Goal: Obtain resource: Download file/media

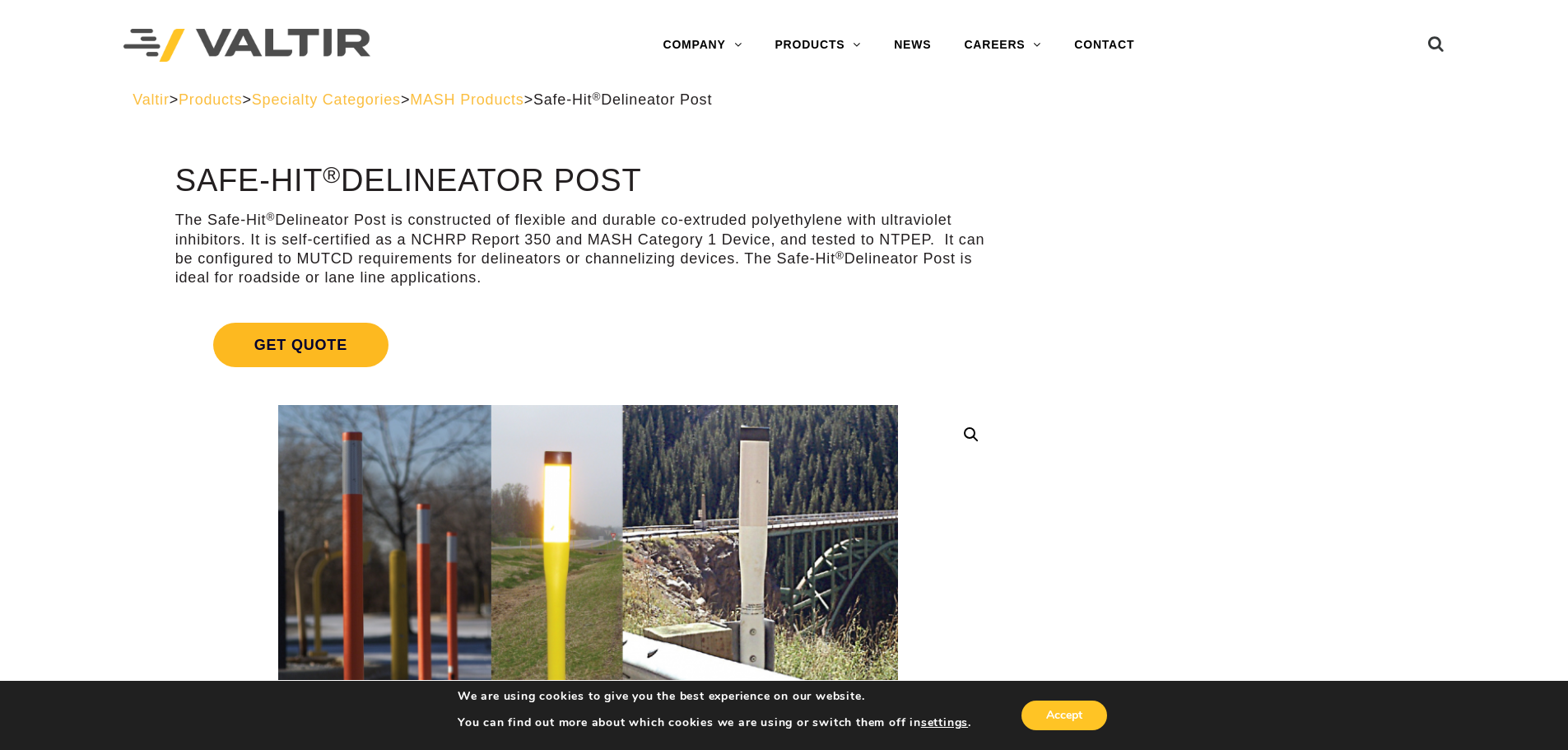
click at [356, 354] on span "Get Quote" at bounding box center [301, 345] width 176 height 45
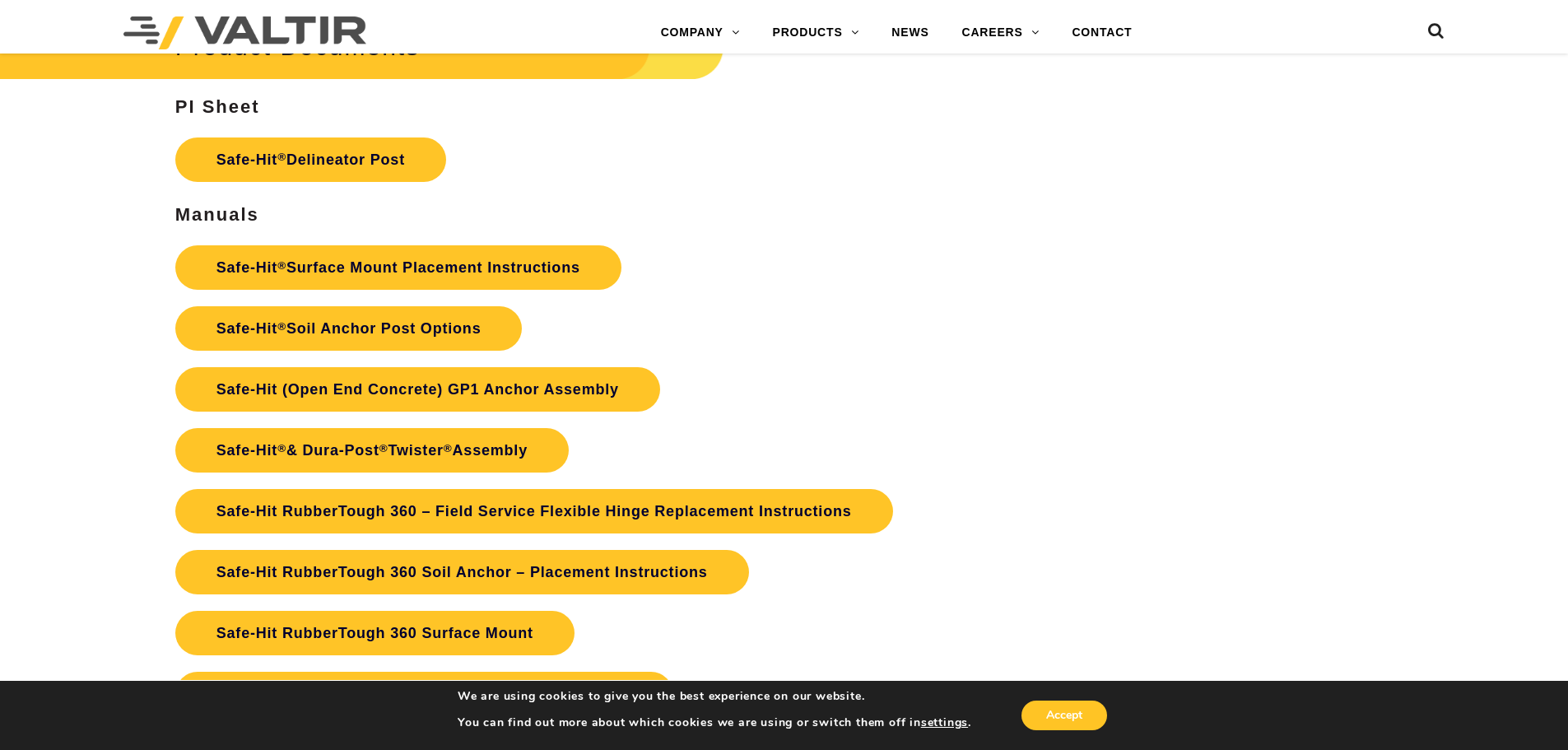
scroll to position [4117, 0]
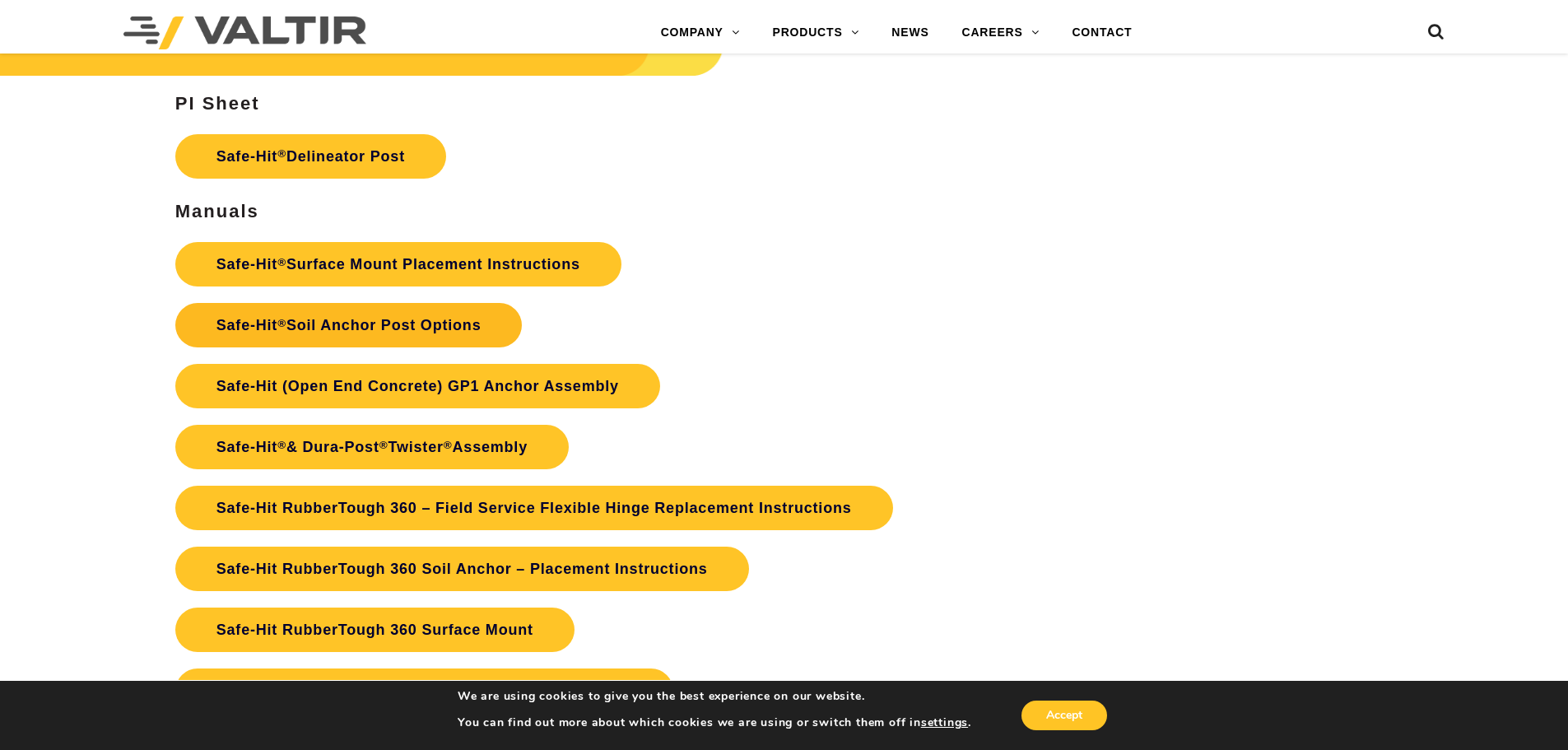
click at [445, 329] on link "Safe-Hit ® Soil Anchor Post Options" at bounding box center [350, 325] width 348 height 45
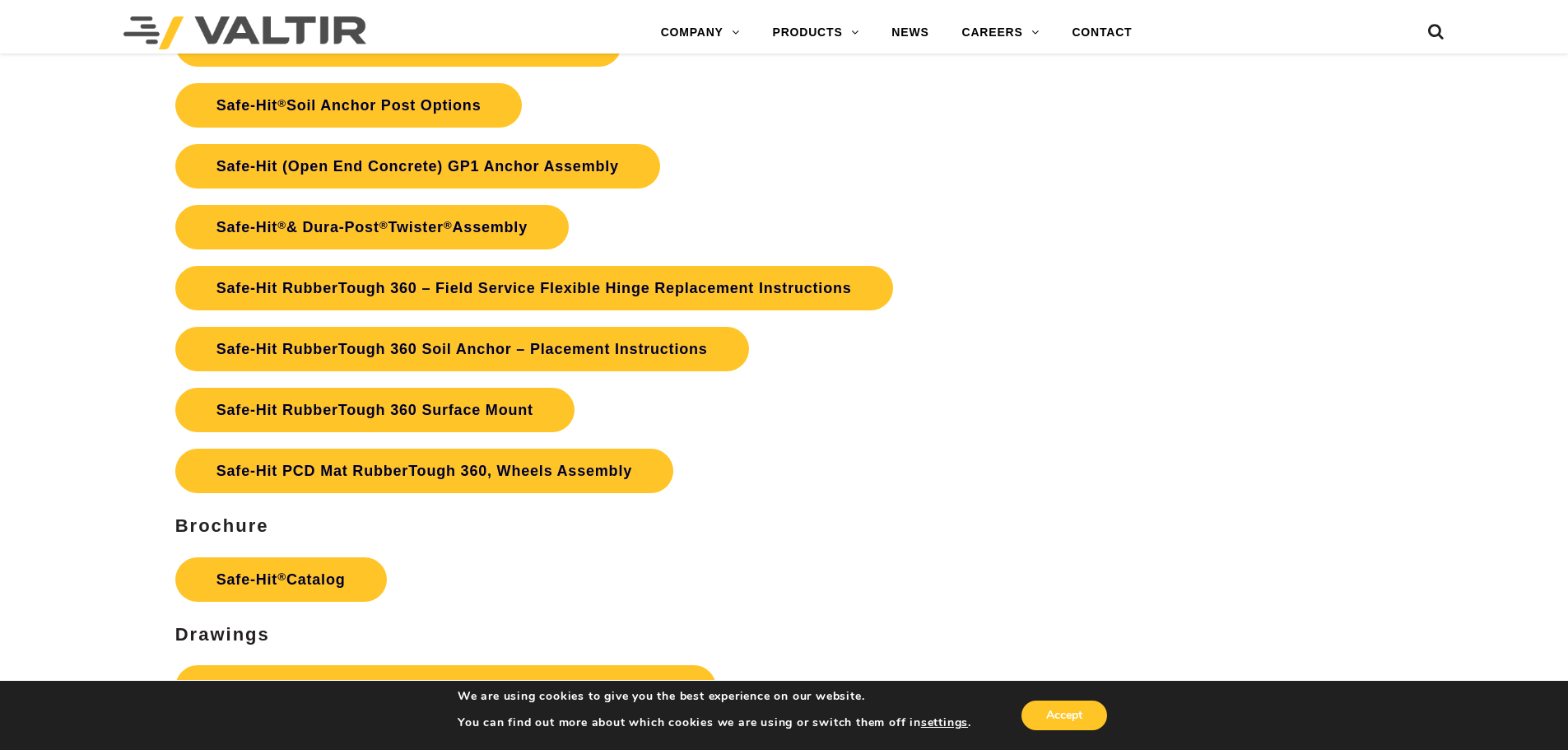
scroll to position [4364, 0]
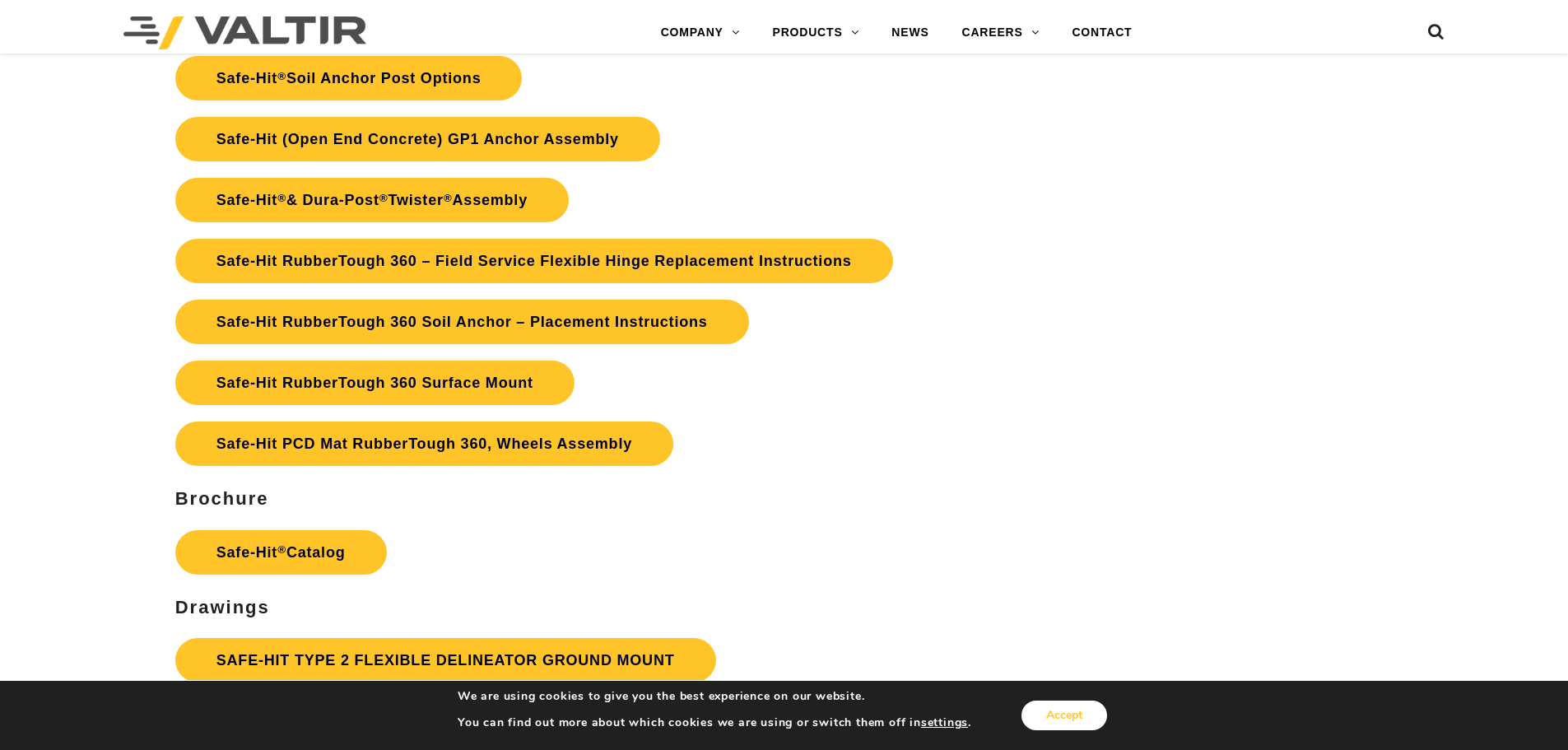
click at [1088, 710] on button "Accept" at bounding box center [1065, 715] width 86 height 30
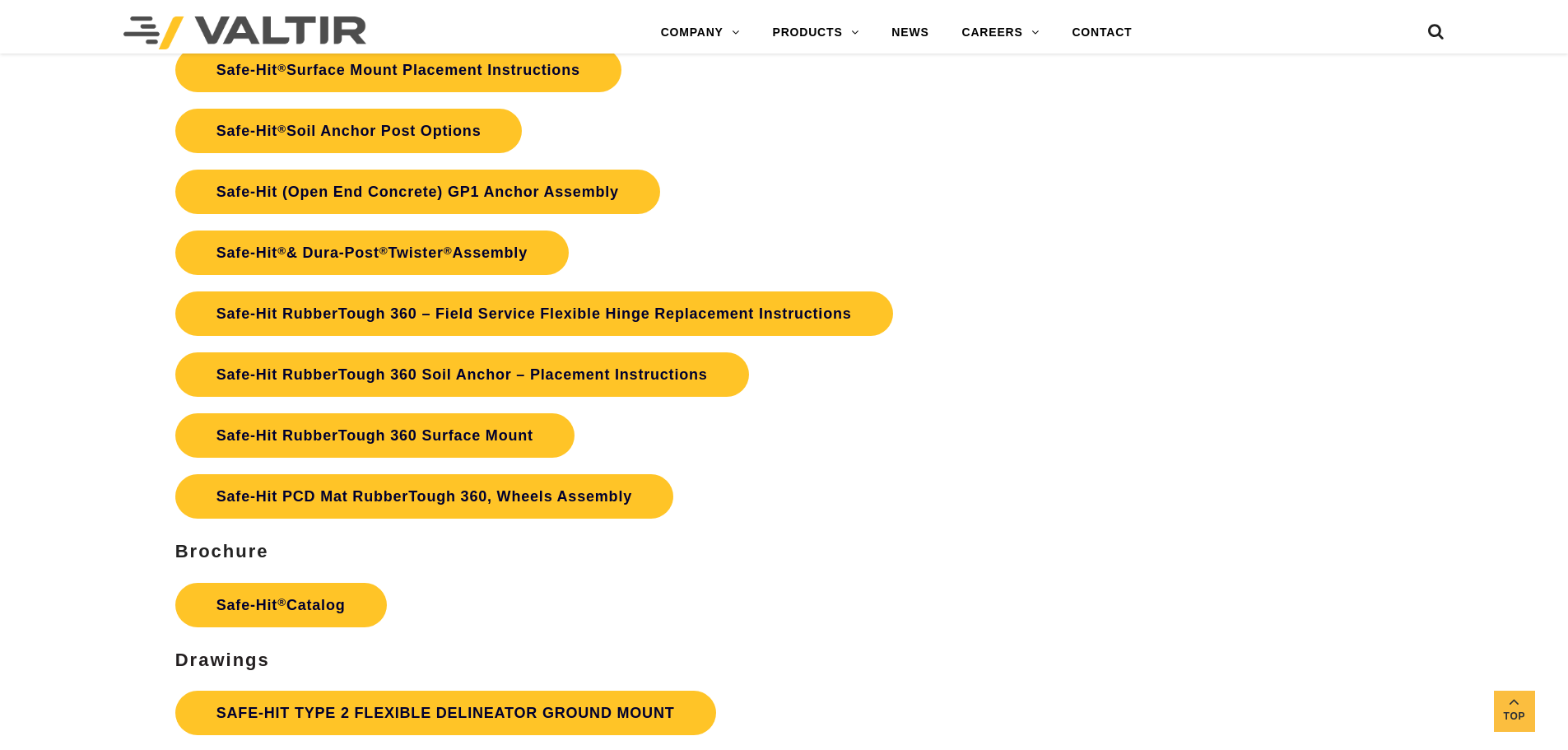
scroll to position [4282, 0]
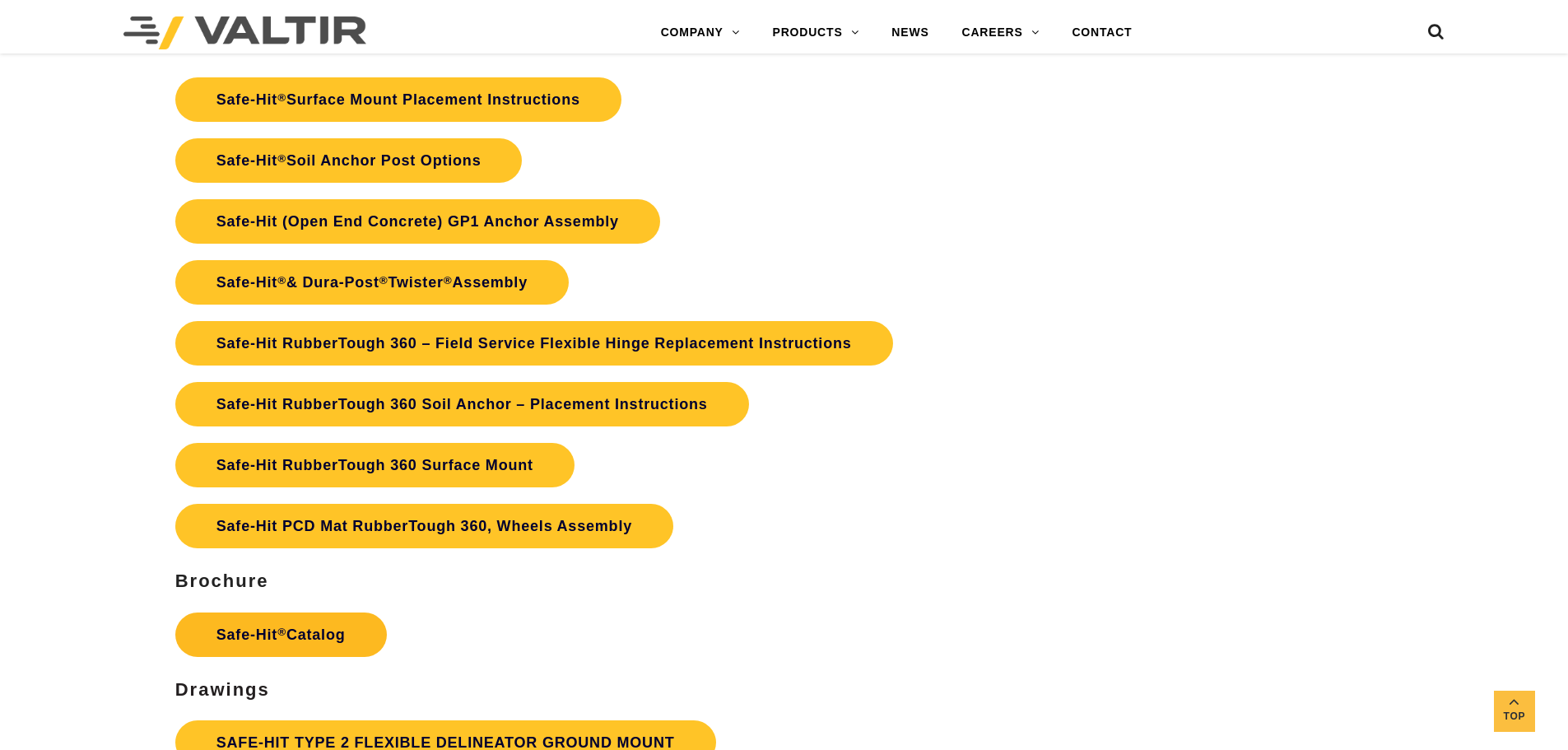
click at [352, 639] on link "Safe-Hit ® Catalog" at bounding box center [281, 634] width 211 height 45
